Goal: Find specific page/section: Find specific page/section

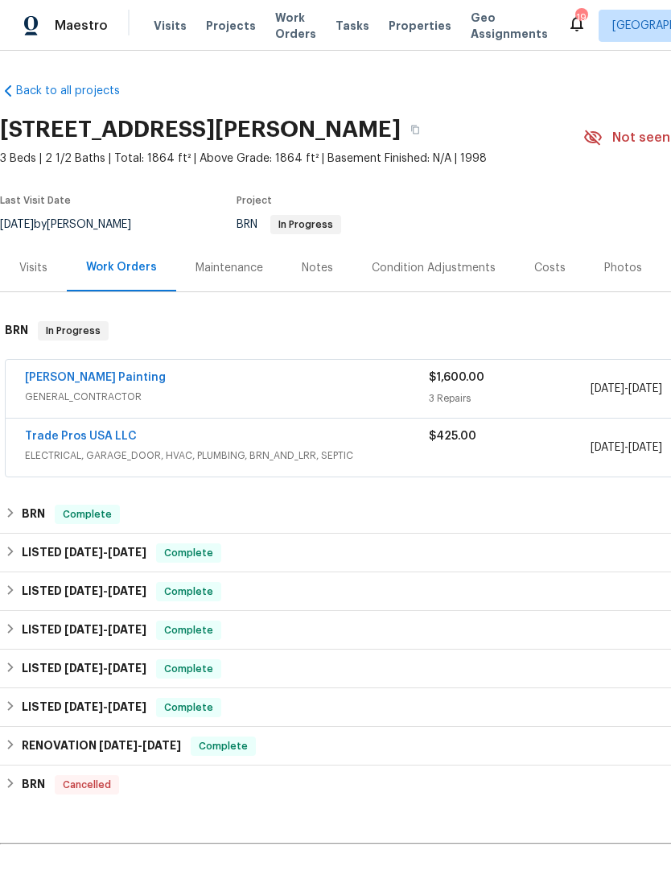
click at [333, 378] on div "[PERSON_NAME] Painting" at bounding box center [227, 378] width 404 height 19
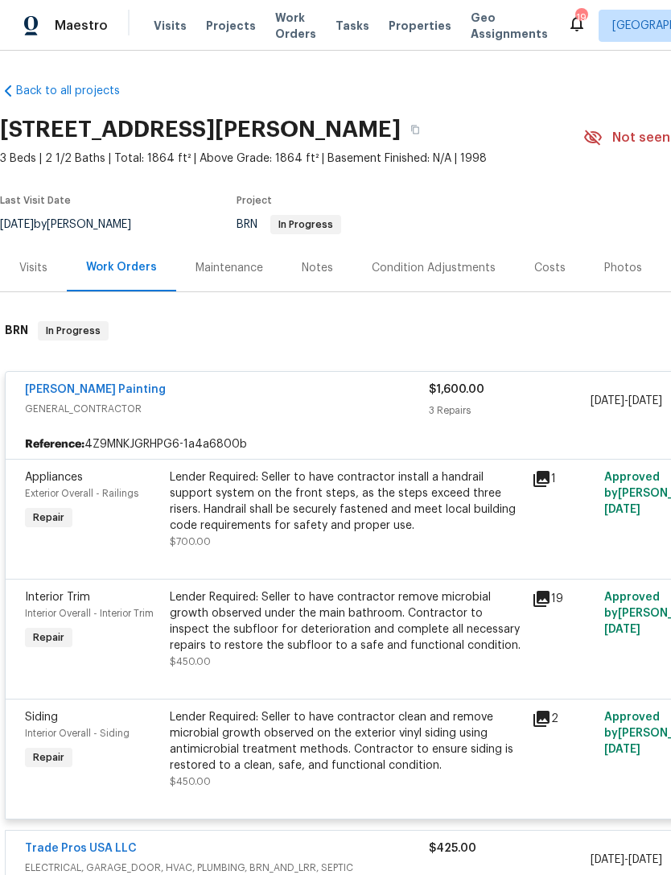
click at [84, 386] on link "[PERSON_NAME] Painting" at bounding box center [95, 389] width 141 height 11
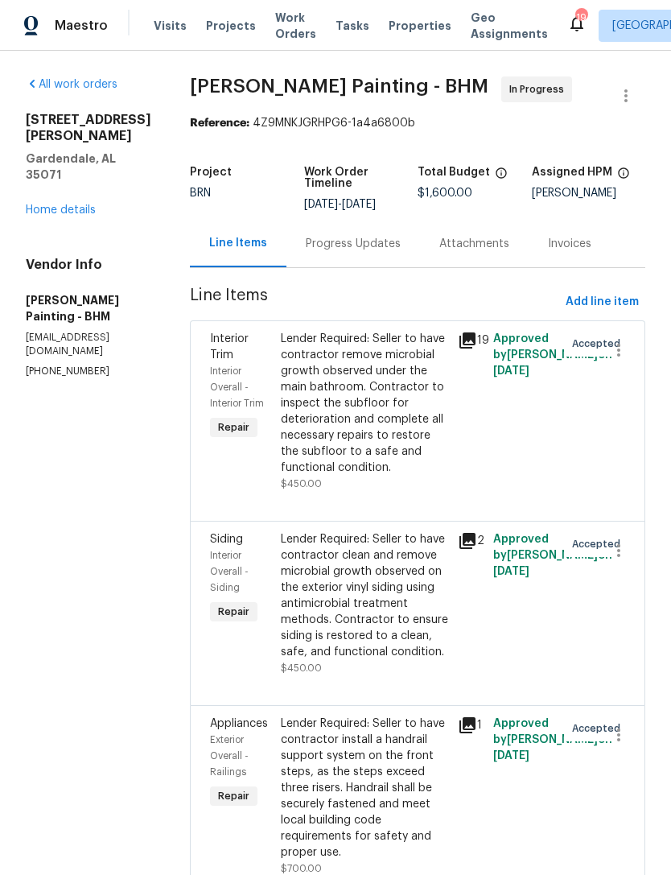
click at [391, 252] on div "Progress Updates" at bounding box center [353, 244] width 95 height 16
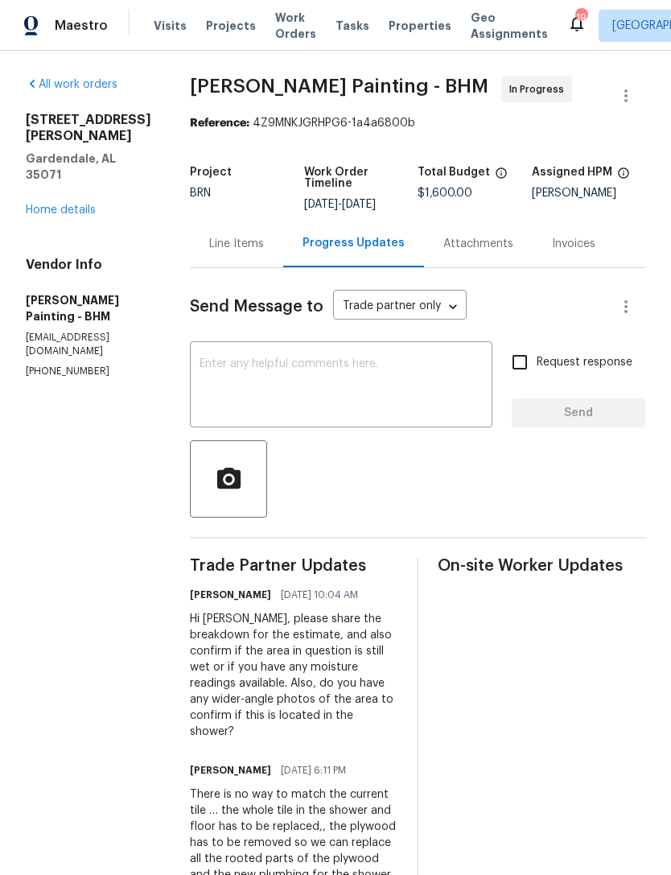
click at [264, 249] on div "Line Items" at bounding box center [236, 244] width 55 height 16
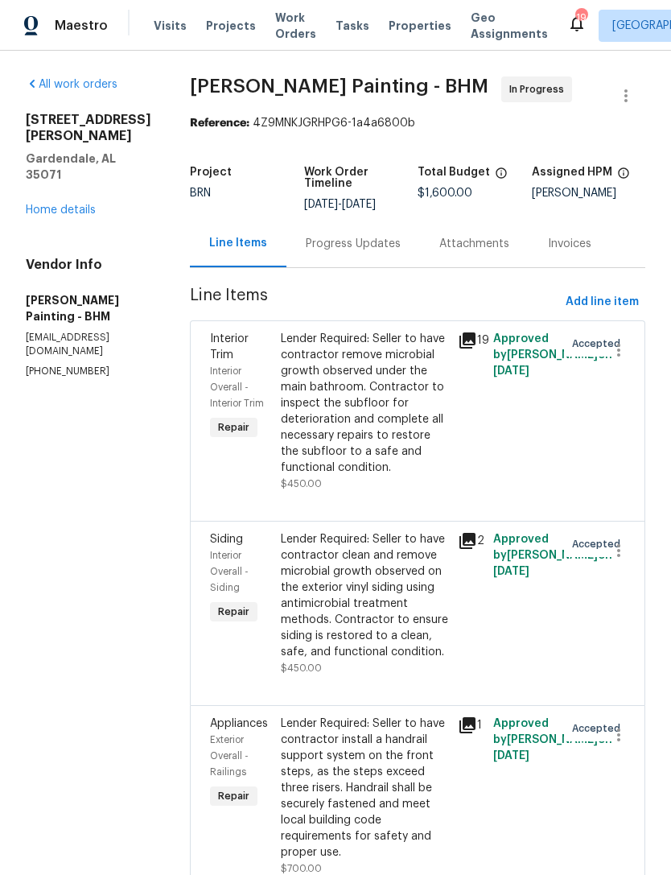
click at [394, 252] on div "Progress Updates" at bounding box center [353, 244] width 95 height 16
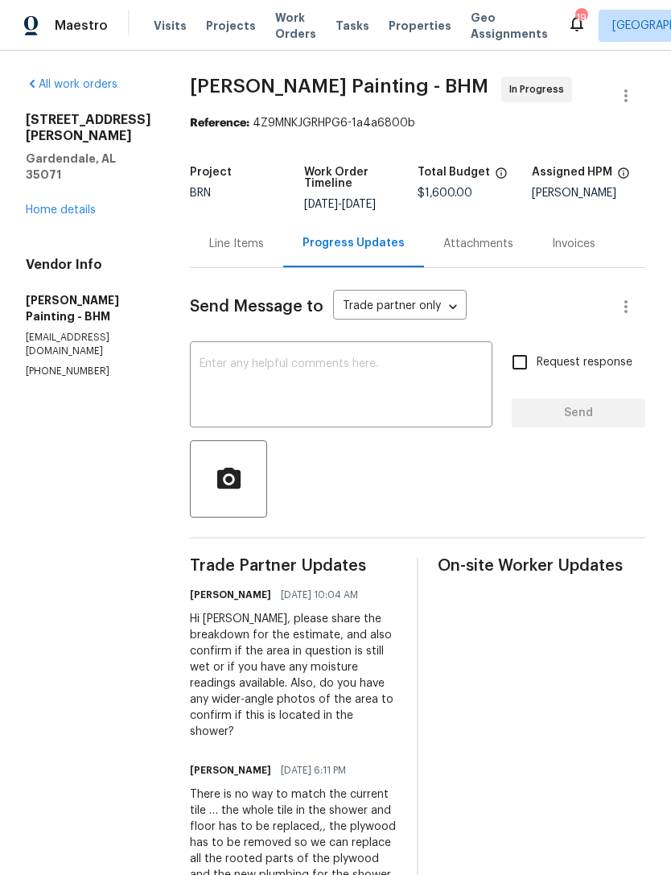
click at [264, 252] on div "Line Items" at bounding box center [236, 244] width 55 height 16
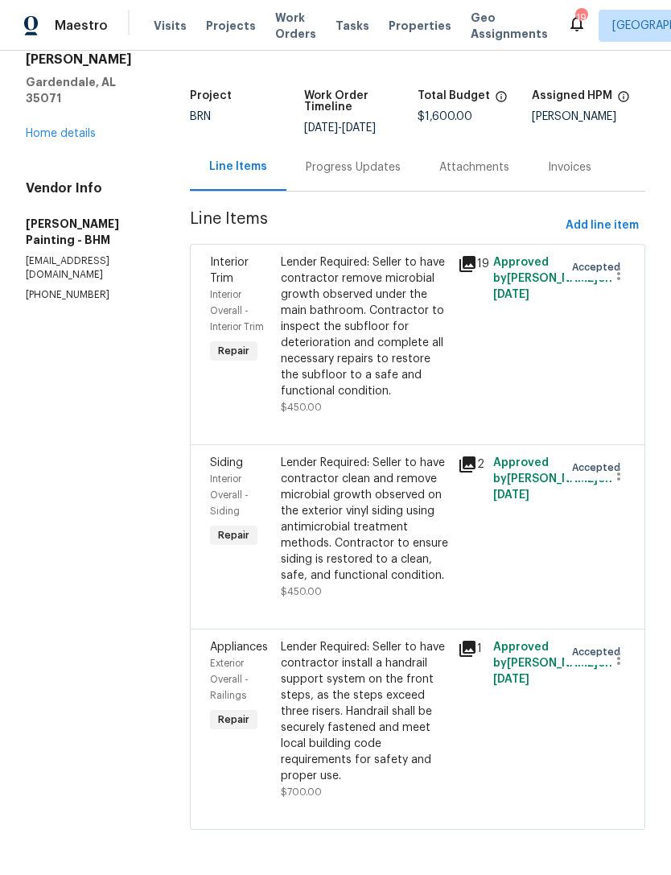
scroll to position [79, 0]
click at [476, 270] on icon at bounding box center [468, 264] width 16 height 16
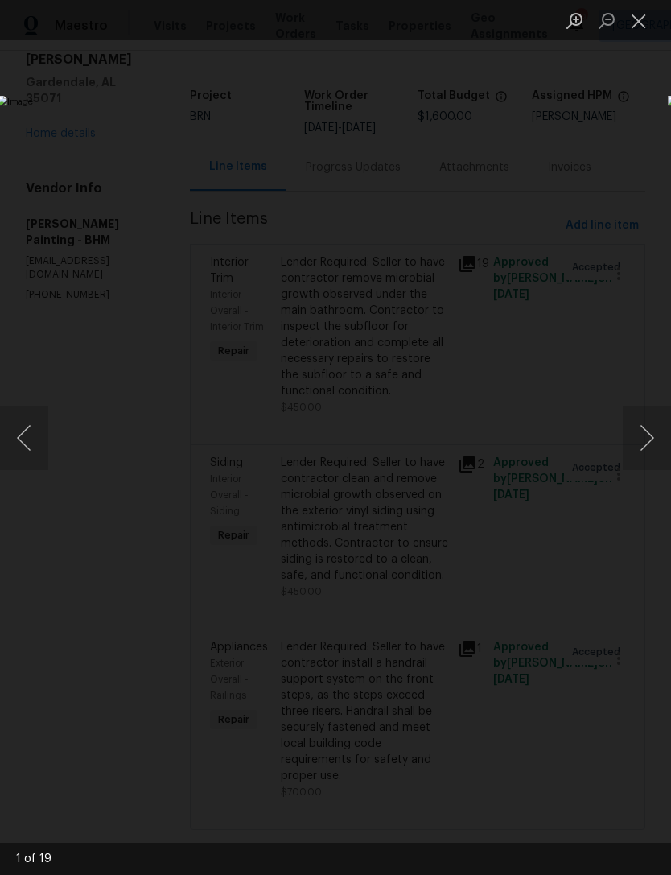
click at [650, 445] on button "Next image" at bounding box center [647, 438] width 48 height 64
click at [633, 450] on button "Next image" at bounding box center [647, 438] width 48 height 64
click at [635, 451] on button "Next image" at bounding box center [647, 438] width 48 height 64
click at [636, 453] on button "Next image" at bounding box center [647, 438] width 48 height 64
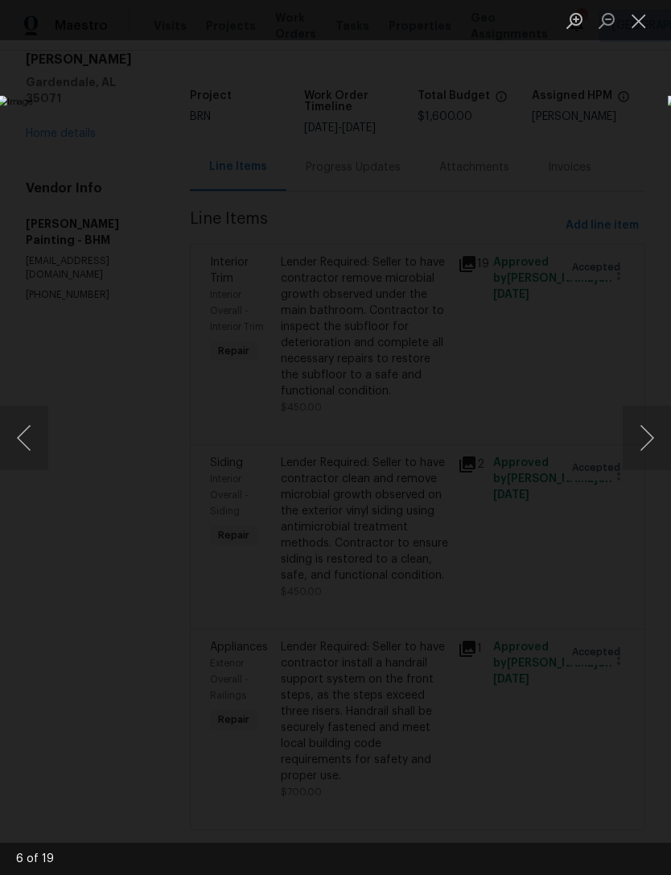
click at [635, 451] on button "Next image" at bounding box center [647, 438] width 48 height 64
click at [645, 443] on button "Next image" at bounding box center [647, 438] width 48 height 64
click at [638, 442] on button "Next image" at bounding box center [647, 438] width 48 height 64
click at [636, 428] on button "Next image" at bounding box center [647, 438] width 48 height 64
click at [635, 431] on button "Next image" at bounding box center [647, 438] width 48 height 64
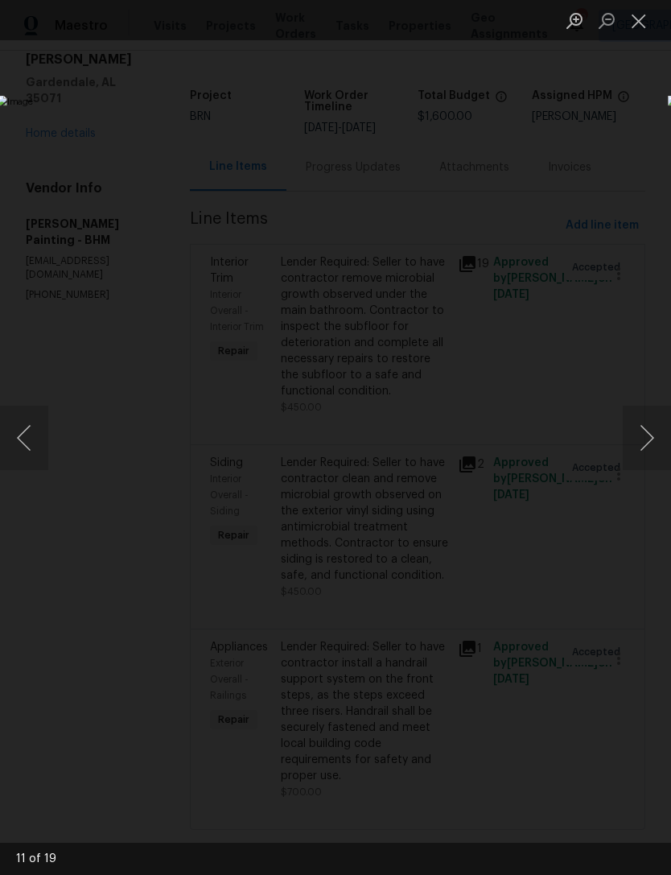
click at [638, 431] on button "Next image" at bounding box center [647, 438] width 48 height 64
click at [642, 428] on button "Next image" at bounding box center [647, 438] width 48 height 64
click at [637, 433] on button "Next image" at bounding box center [647, 438] width 48 height 64
click at [637, 437] on button "Next image" at bounding box center [647, 438] width 48 height 64
click at [645, 427] on button "Next image" at bounding box center [647, 438] width 48 height 64
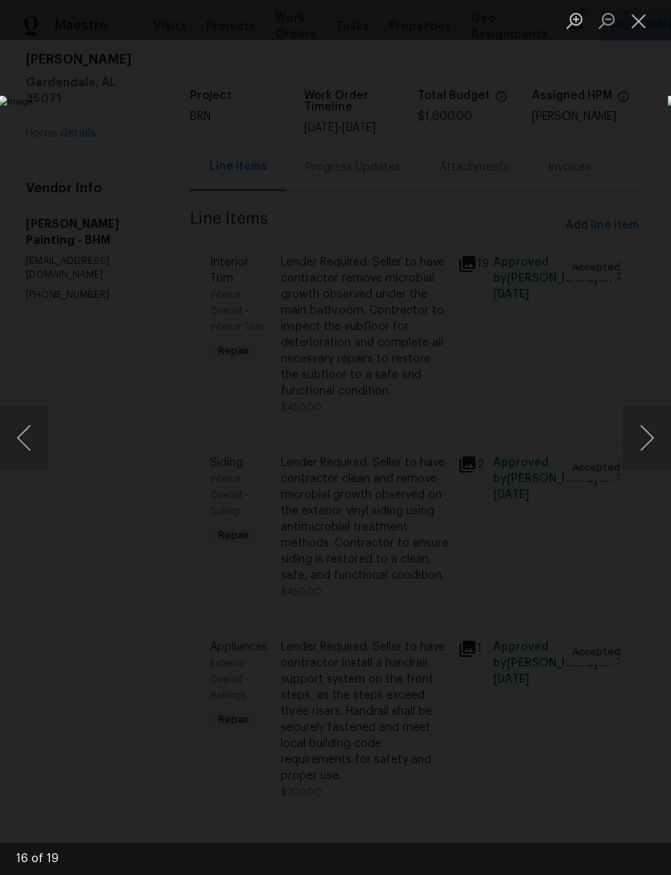
click at [634, 435] on button "Next image" at bounding box center [647, 438] width 48 height 64
click at [637, 435] on button "Next image" at bounding box center [647, 438] width 48 height 64
click at [642, 434] on button "Next image" at bounding box center [647, 438] width 48 height 64
click at [638, 436] on button "Next image" at bounding box center [647, 438] width 48 height 64
click at [640, 434] on button "Next image" at bounding box center [647, 438] width 48 height 64
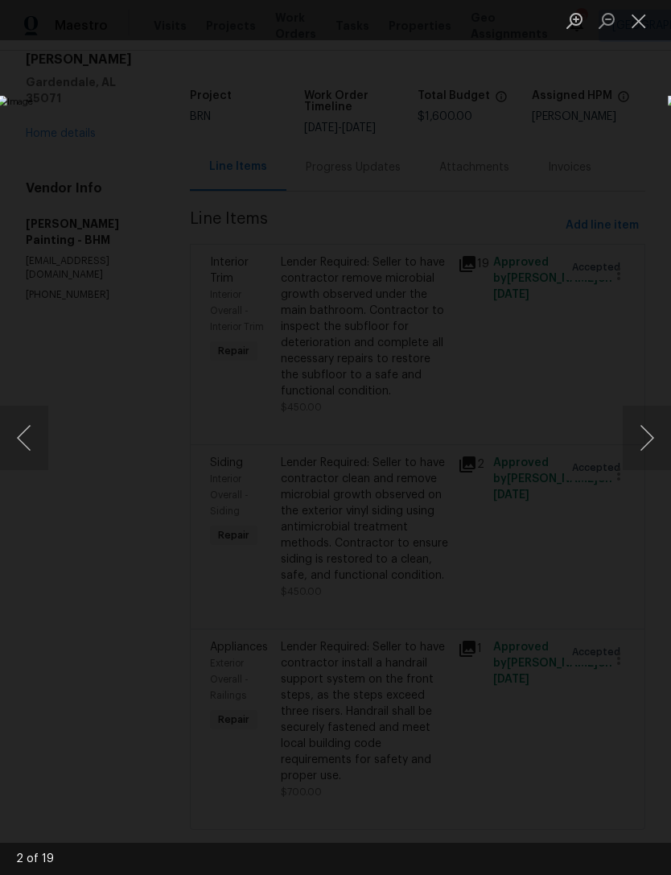
click at [641, 431] on button "Next image" at bounding box center [647, 438] width 48 height 64
click at [643, 430] on button "Next image" at bounding box center [647, 438] width 48 height 64
click at [23, 446] on button "Previous image" at bounding box center [24, 438] width 48 height 64
click at [22, 446] on button "Previous image" at bounding box center [24, 438] width 48 height 64
click at [27, 442] on button "Previous image" at bounding box center [24, 438] width 48 height 64
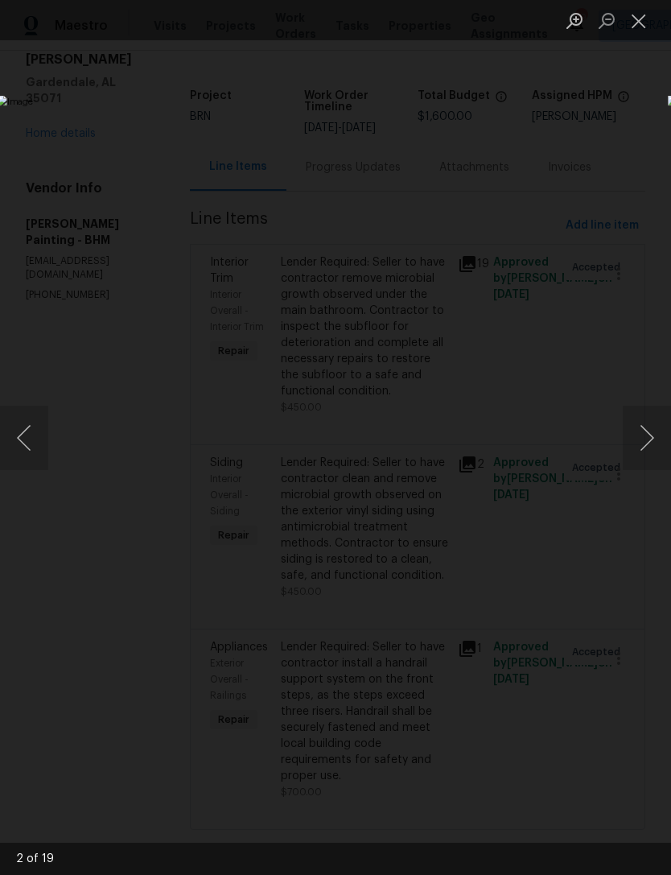
click at [27, 442] on button "Previous image" at bounding box center [24, 438] width 48 height 64
click at [28, 438] on button "Previous image" at bounding box center [24, 438] width 48 height 64
click at [27, 430] on button "Previous image" at bounding box center [24, 438] width 48 height 64
click at [31, 428] on button "Previous image" at bounding box center [24, 438] width 48 height 64
click at [637, 26] on button "Close lightbox" at bounding box center [639, 20] width 32 height 28
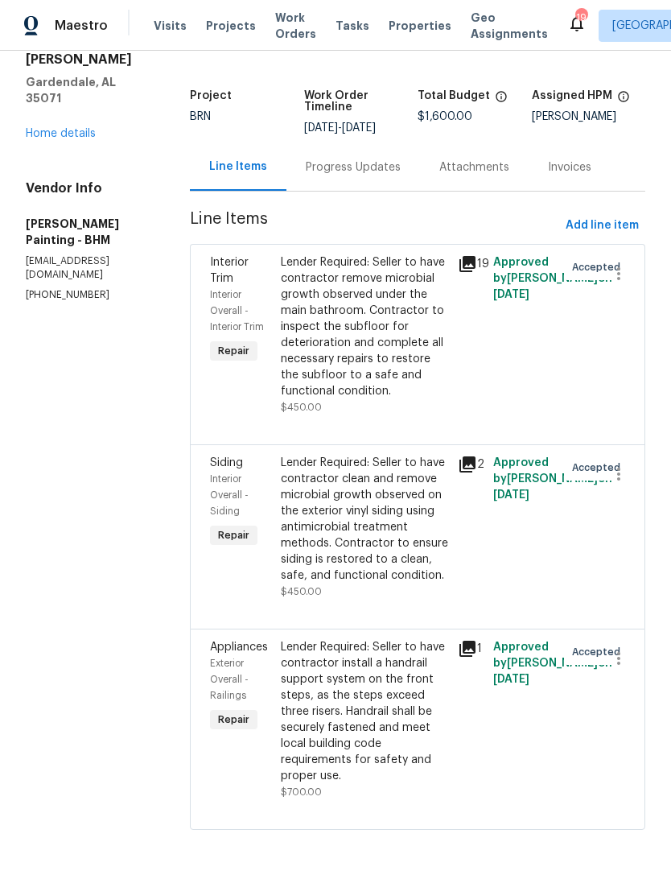
click at [398, 19] on span "Properties" at bounding box center [420, 26] width 63 height 16
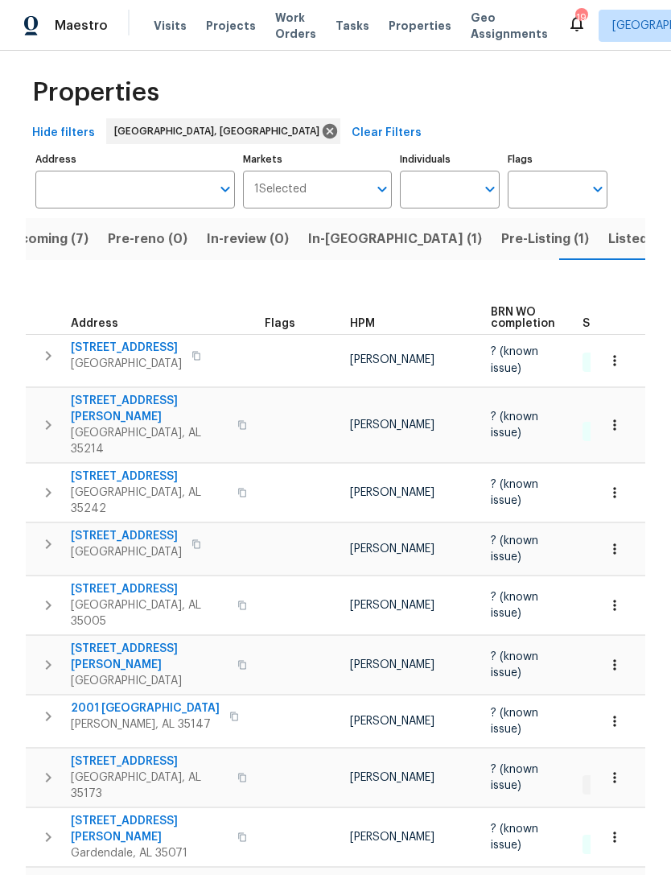
scroll to position [52, 0]
click at [492, 218] on button "Pre-Listing (1)" at bounding box center [545, 239] width 107 height 42
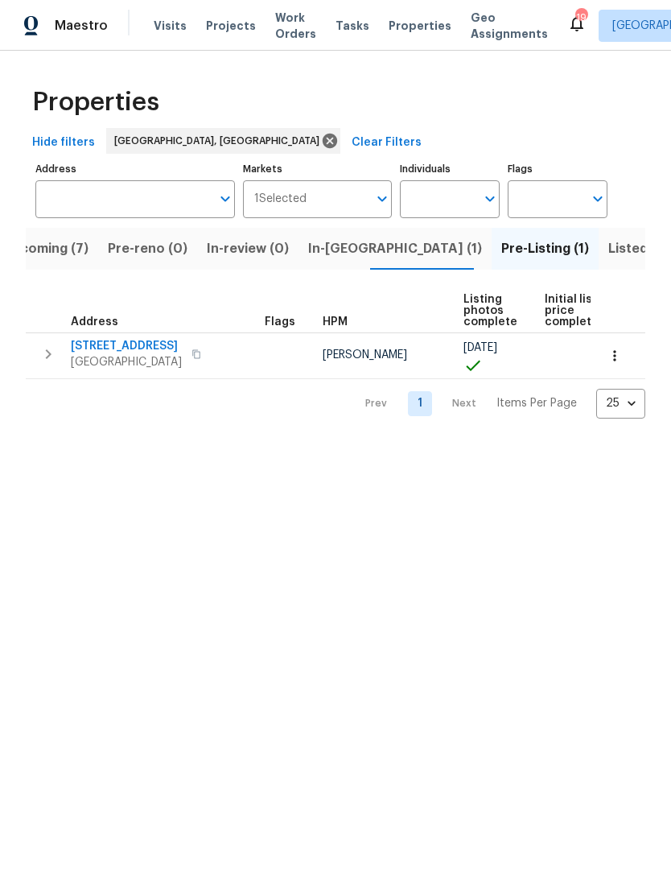
click at [120, 340] on span "[STREET_ADDRESS]" at bounding box center [126, 346] width 111 height 16
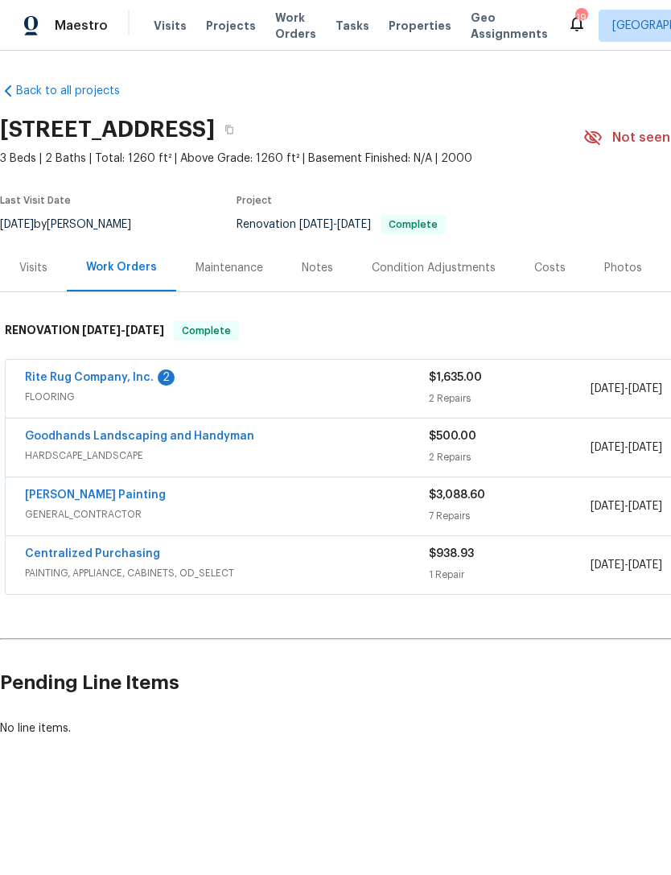
click at [616, 267] on div "Photos" at bounding box center [623, 268] width 38 height 16
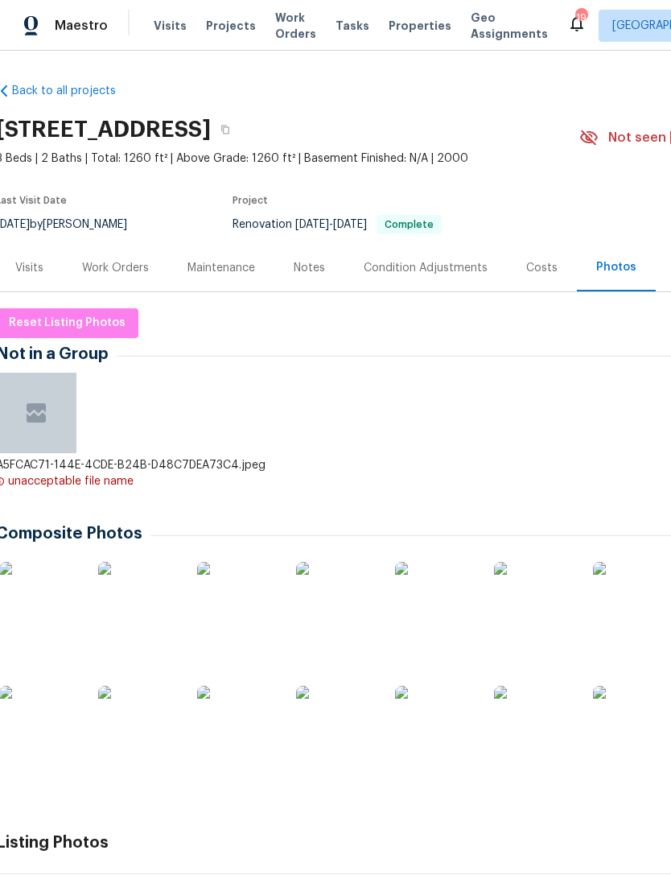
scroll to position [0, 5]
click at [405, 32] on span "Properties" at bounding box center [420, 26] width 63 height 16
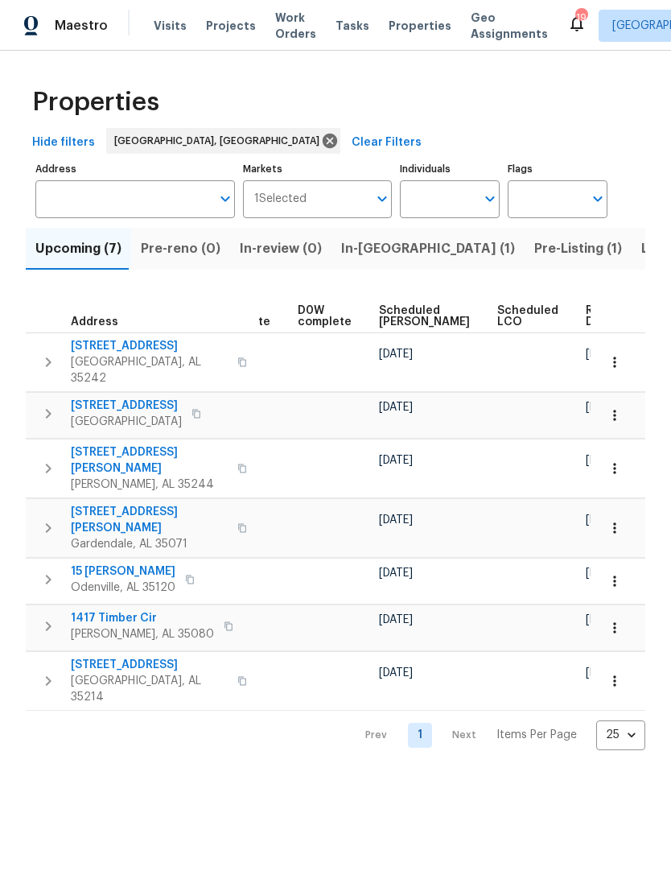
scroll to position [0, 405]
click at [587, 320] on span "Ready Date" at bounding box center [604, 316] width 35 height 23
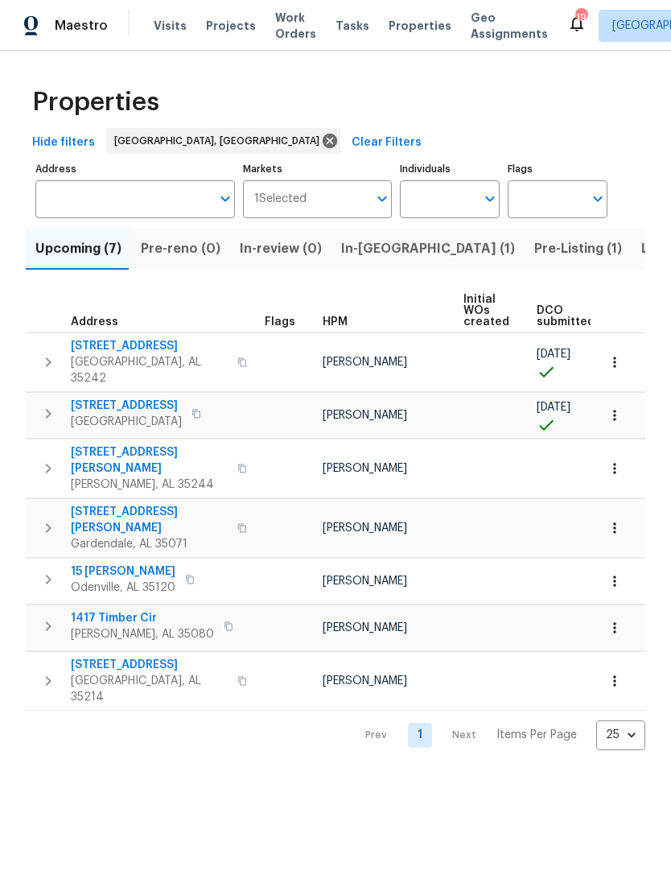
click at [101, 345] on span "[STREET_ADDRESS]" at bounding box center [149, 346] width 157 height 16
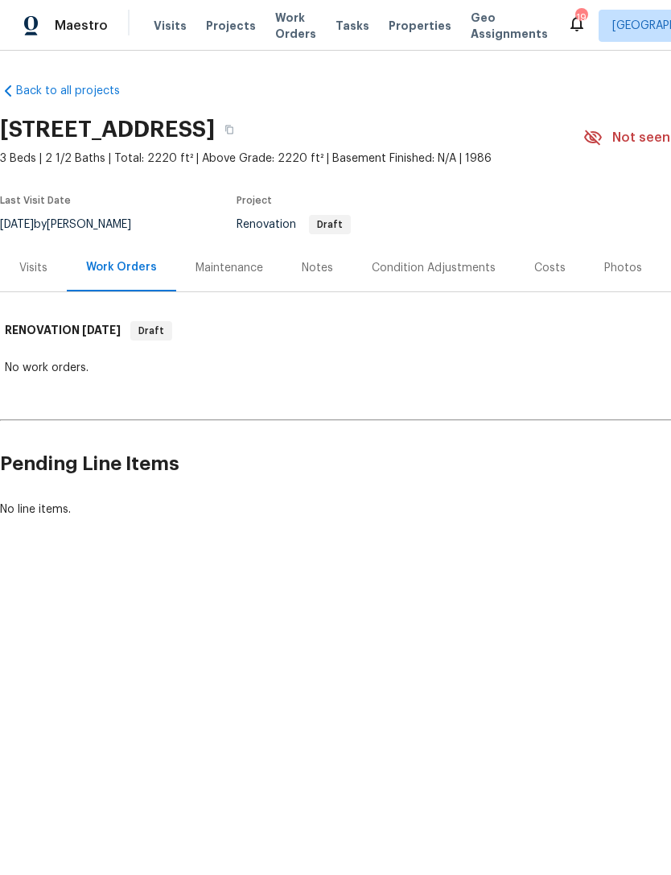
click at [525, 278] on div "Costs" at bounding box center [550, 267] width 70 height 47
